Goal: Task Accomplishment & Management: Use online tool/utility

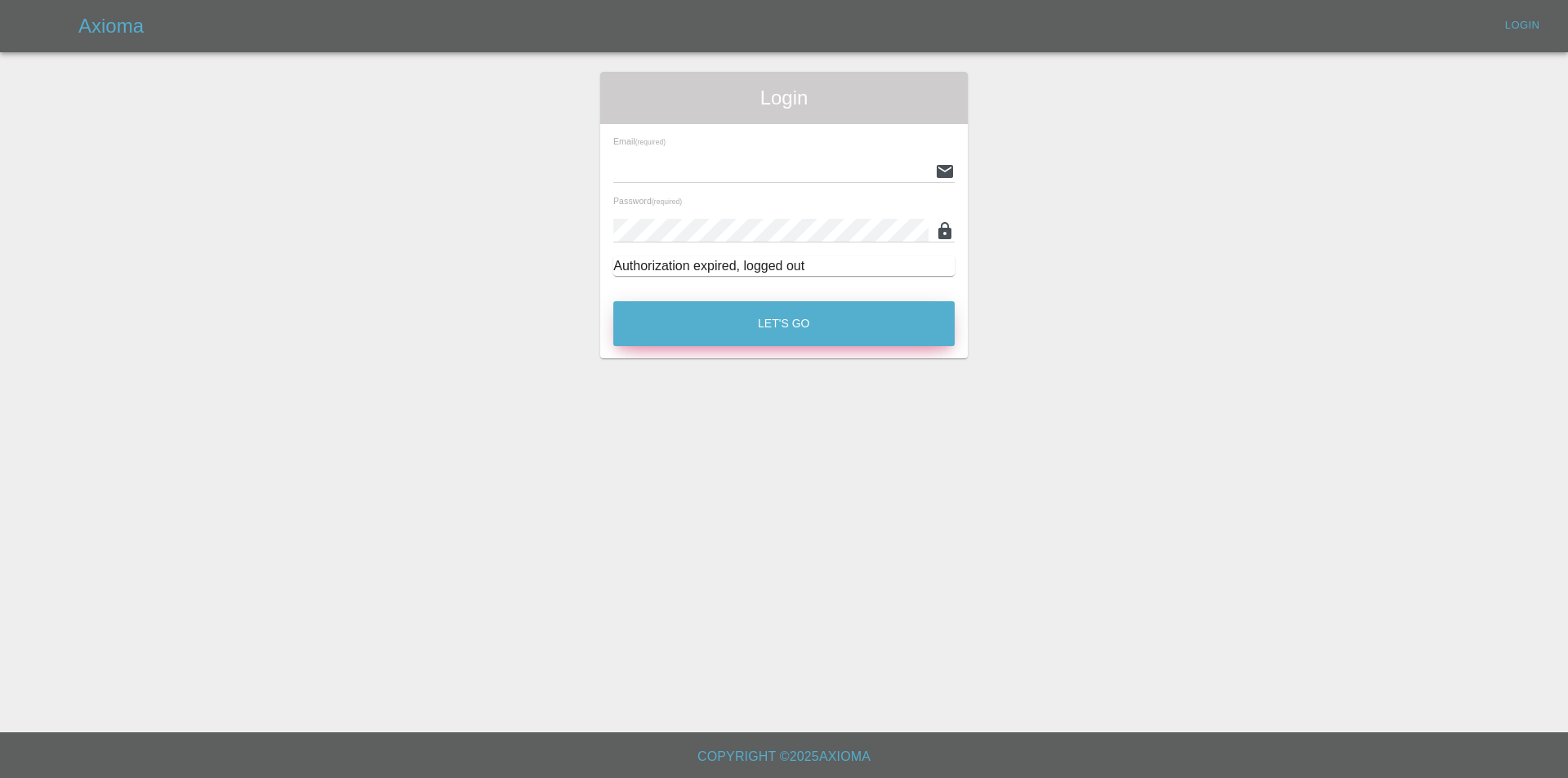
type input "[EMAIL_ADDRESS][DOMAIN_NAME]"
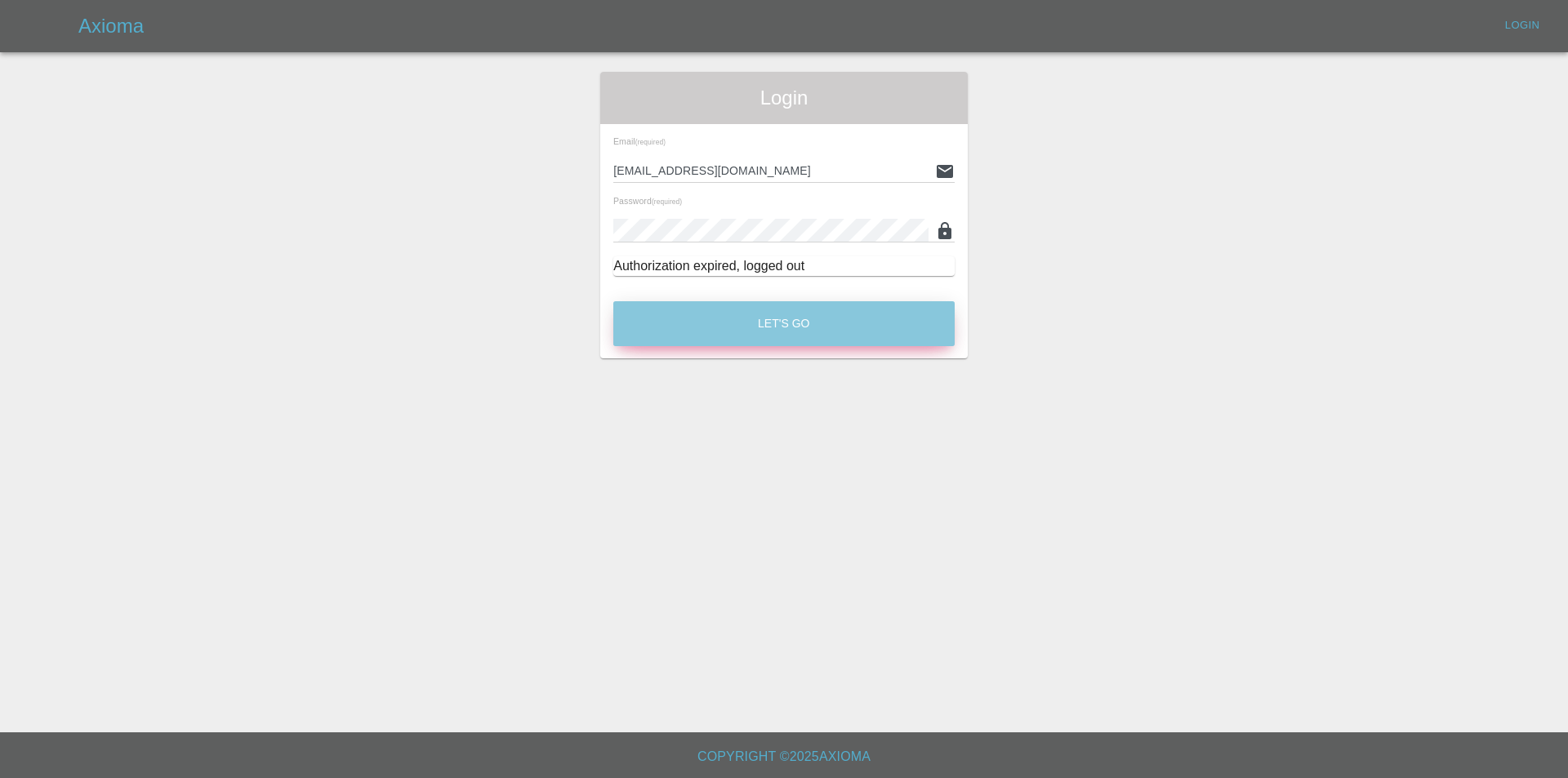
click at [923, 326] on button "Let's Go" at bounding box center [784, 324] width 342 height 45
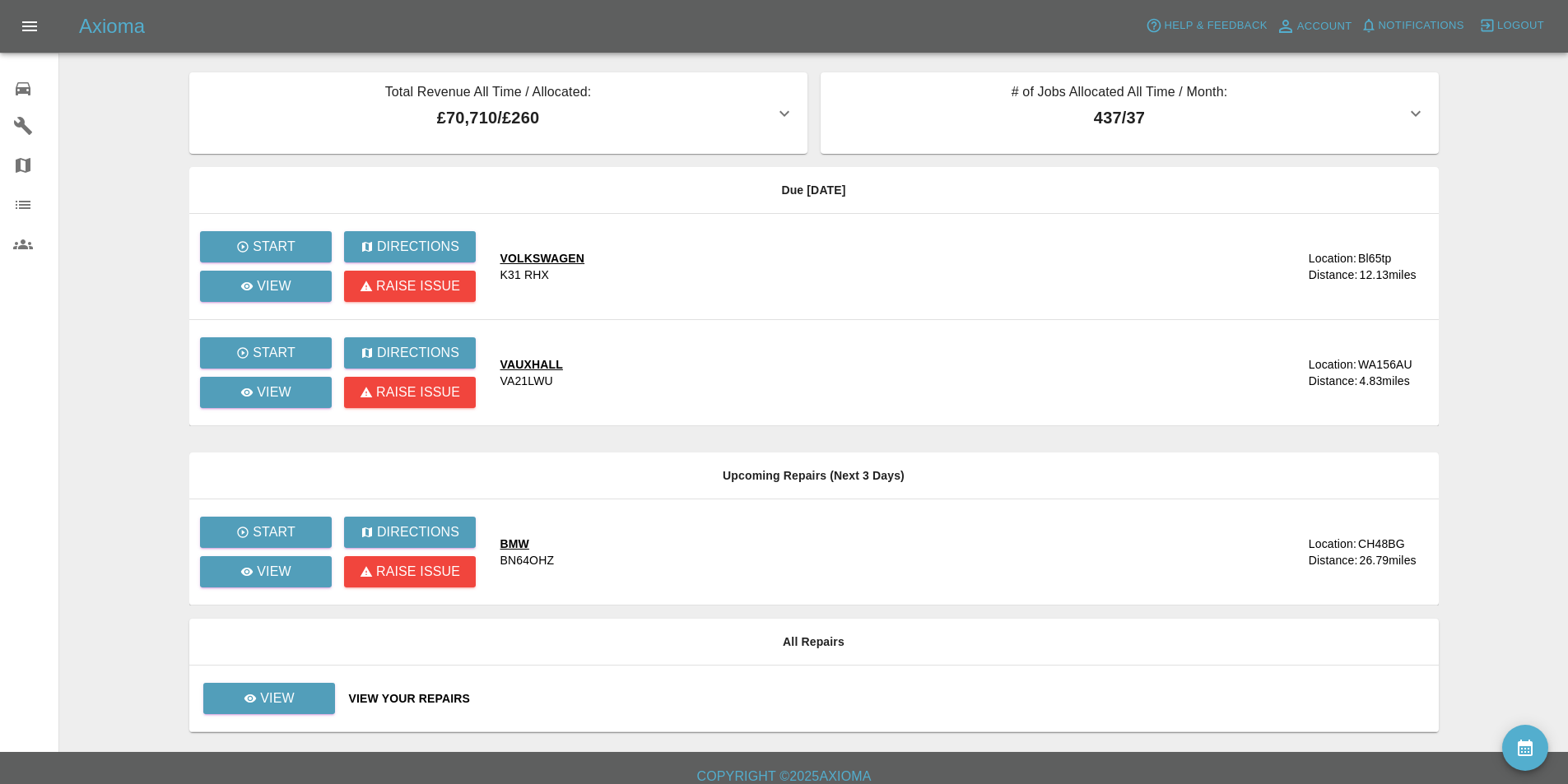
click at [1493, 160] on main "Total Revenue All Time / Allocated: £70,710 / £260 Sprayway Smart Repairs NW : …" at bounding box center [784, 376] width 1568 height 753
click at [1493, 161] on main "Total Revenue All Time / Allocated: £70,710 / £260 Sprayway Smart Repairs NW : …" at bounding box center [784, 376] width 1568 height 753
click at [259, 289] on p "View" at bounding box center [274, 286] width 34 height 20
click at [288, 391] on p "View" at bounding box center [274, 392] width 34 height 20
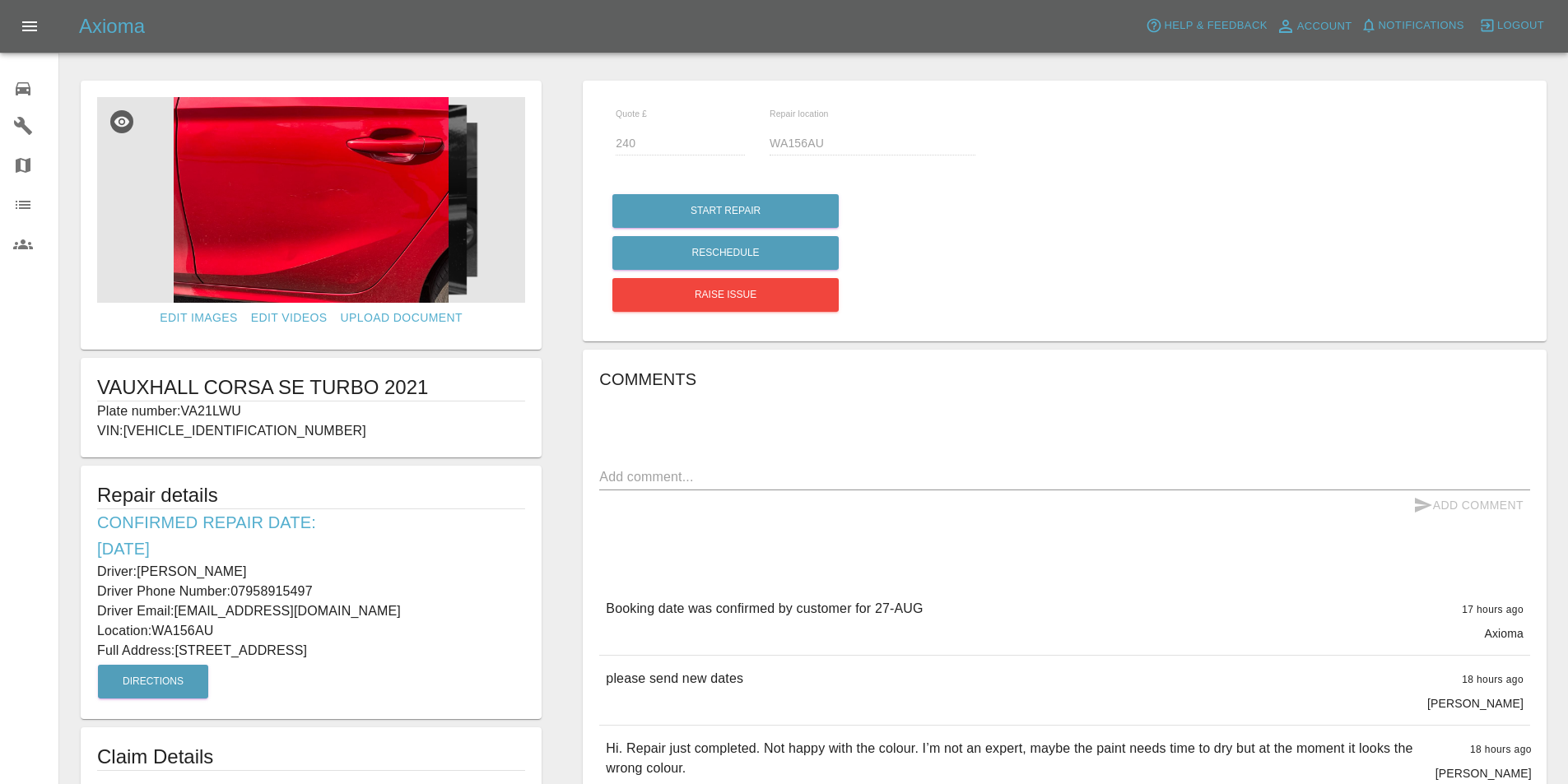
drag, startPoint x: 345, startPoint y: 284, endPoint x: 342, endPoint y: 273, distance: 11.4
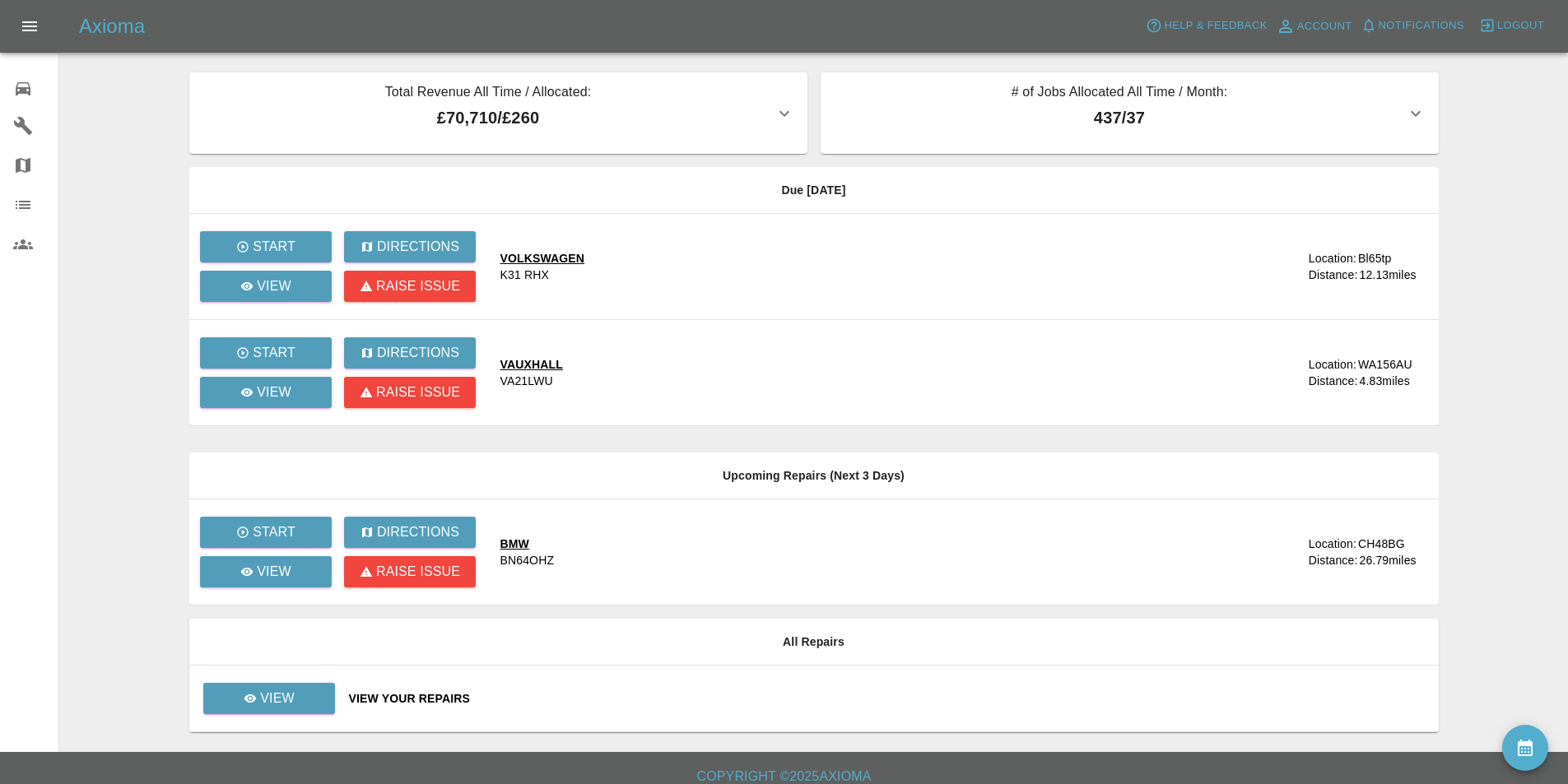
click at [162, 112] on main "Total Revenue All Time / Allocated: £70,710 / £260 Sprayway Smart Repairs NW : …" at bounding box center [784, 376] width 1568 height 753
click at [396, 8] on div "Axioma Help & Feedback Account Notifications 0 Logout" at bounding box center [784, 27] width 1568 height 53
click at [426, 17] on div "Axioma Help & Feedback Account Notifications 0 Logout" at bounding box center [823, 26] width 1489 height 27
